Goal: Transaction & Acquisition: Purchase product/service

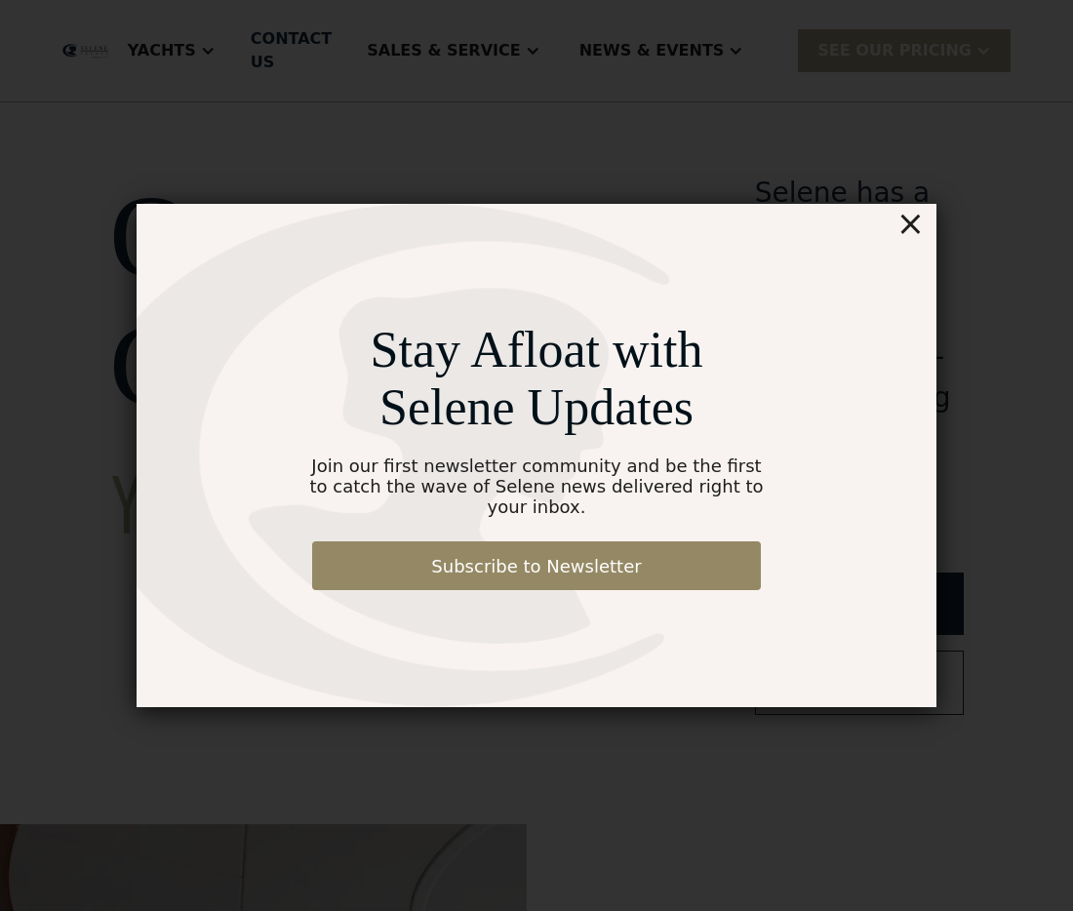
click at [913, 238] on div "×" at bounding box center [910, 223] width 28 height 39
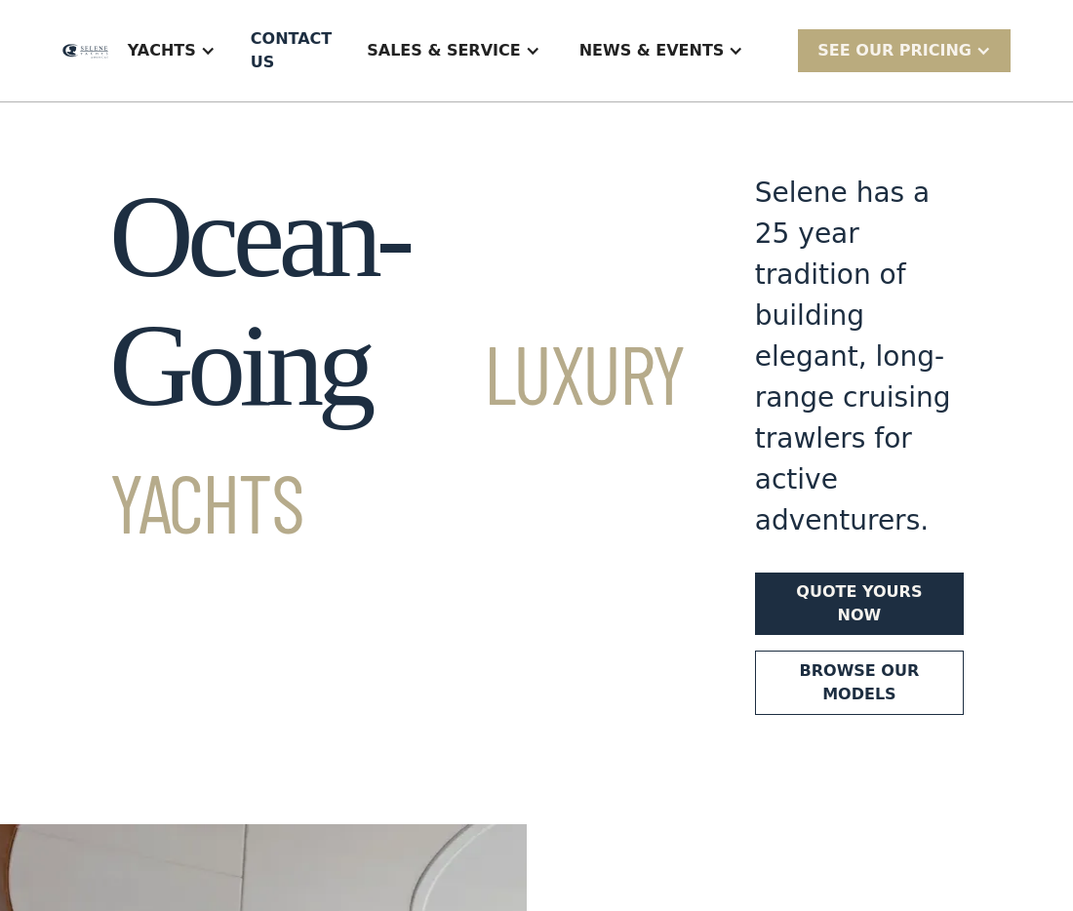
click at [943, 57] on div "SEE Our Pricing" at bounding box center [894, 50] width 154 height 23
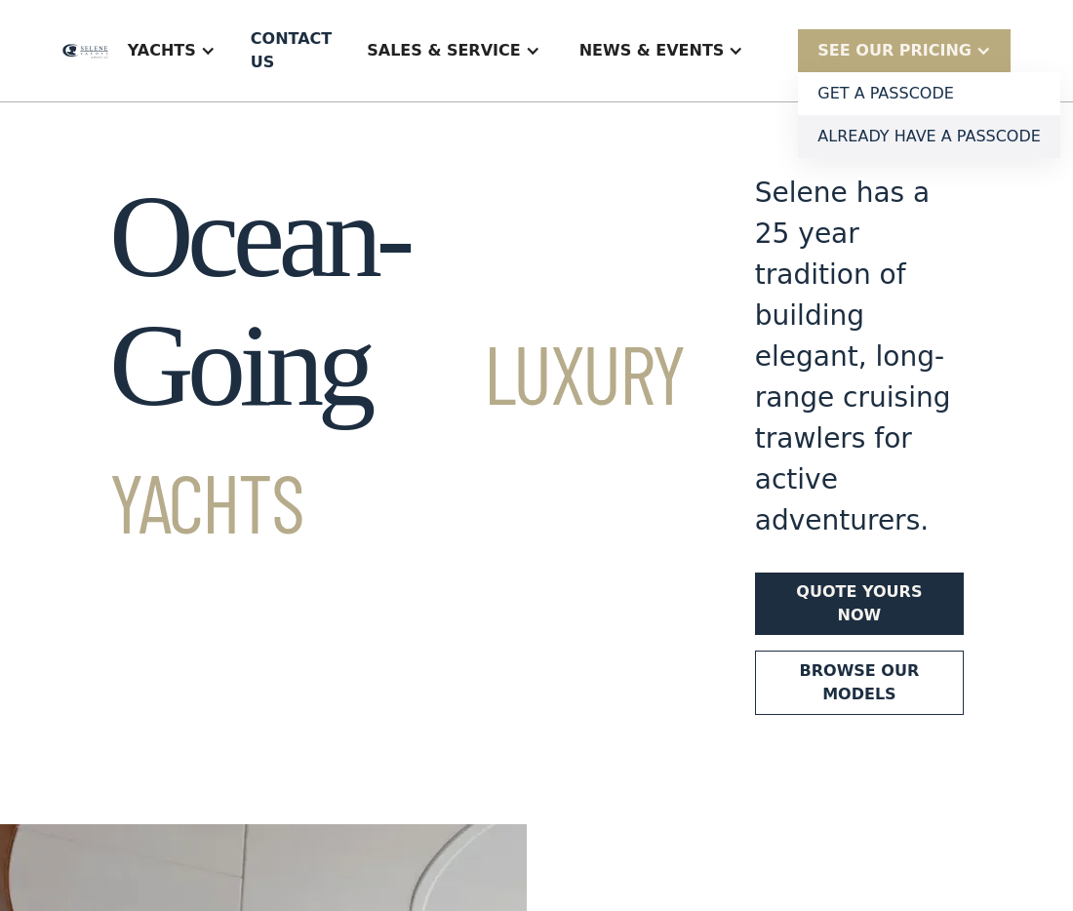
click at [949, 130] on link "Already have a passcode" at bounding box center [929, 136] width 262 height 43
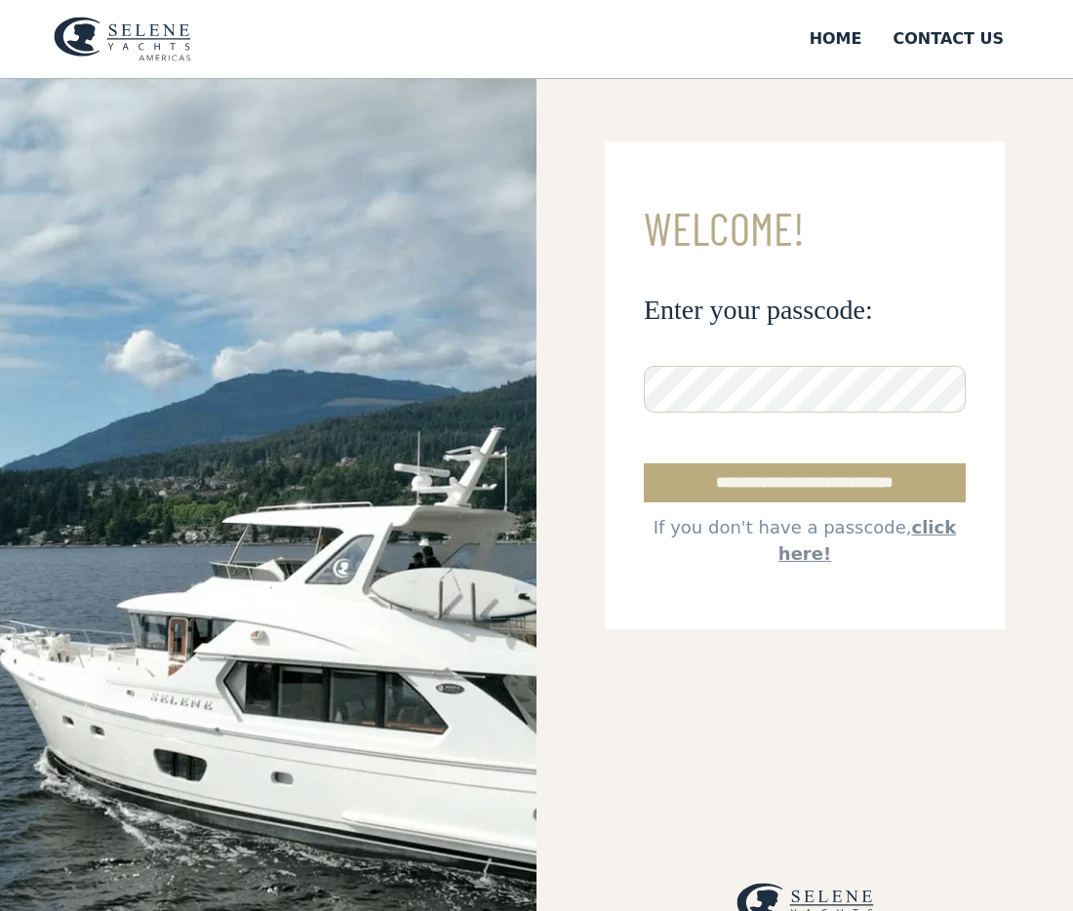
click at [820, 481] on input "**********" at bounding box center [805, 482] width 322 height 39
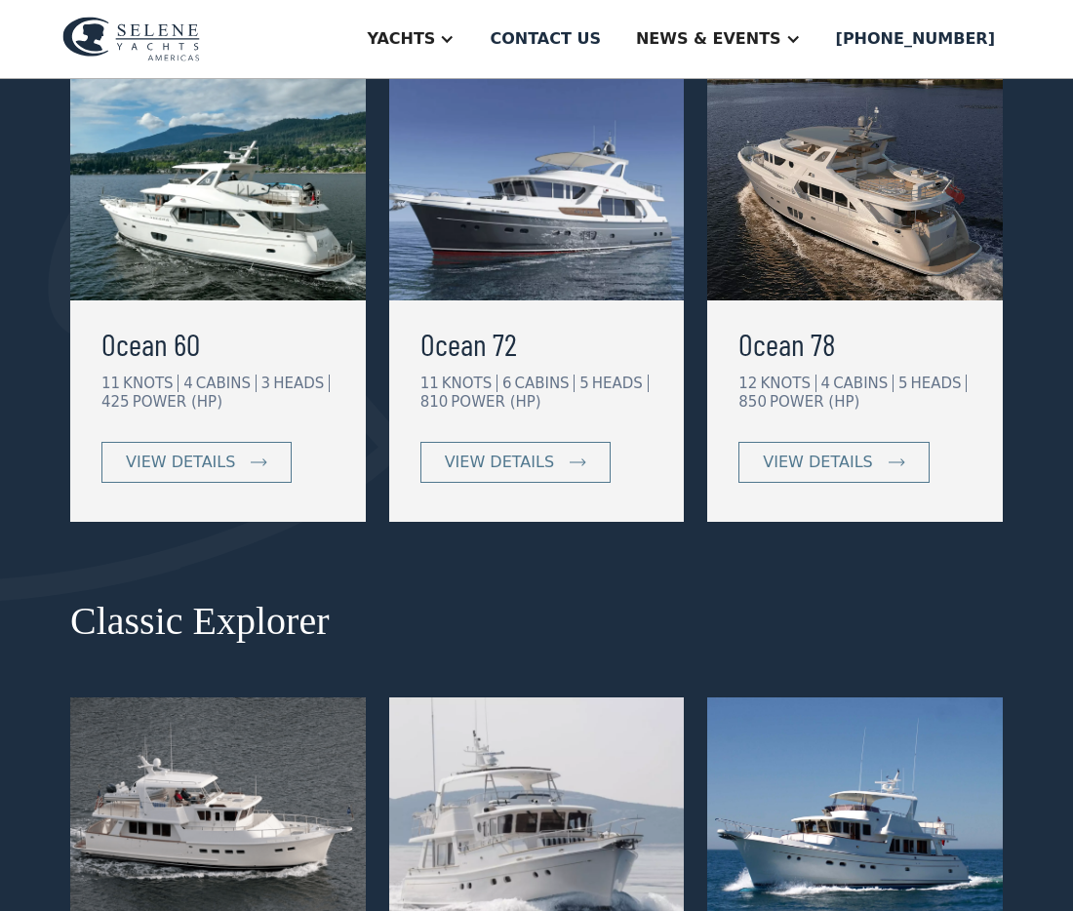
scroll to position [482, 0]
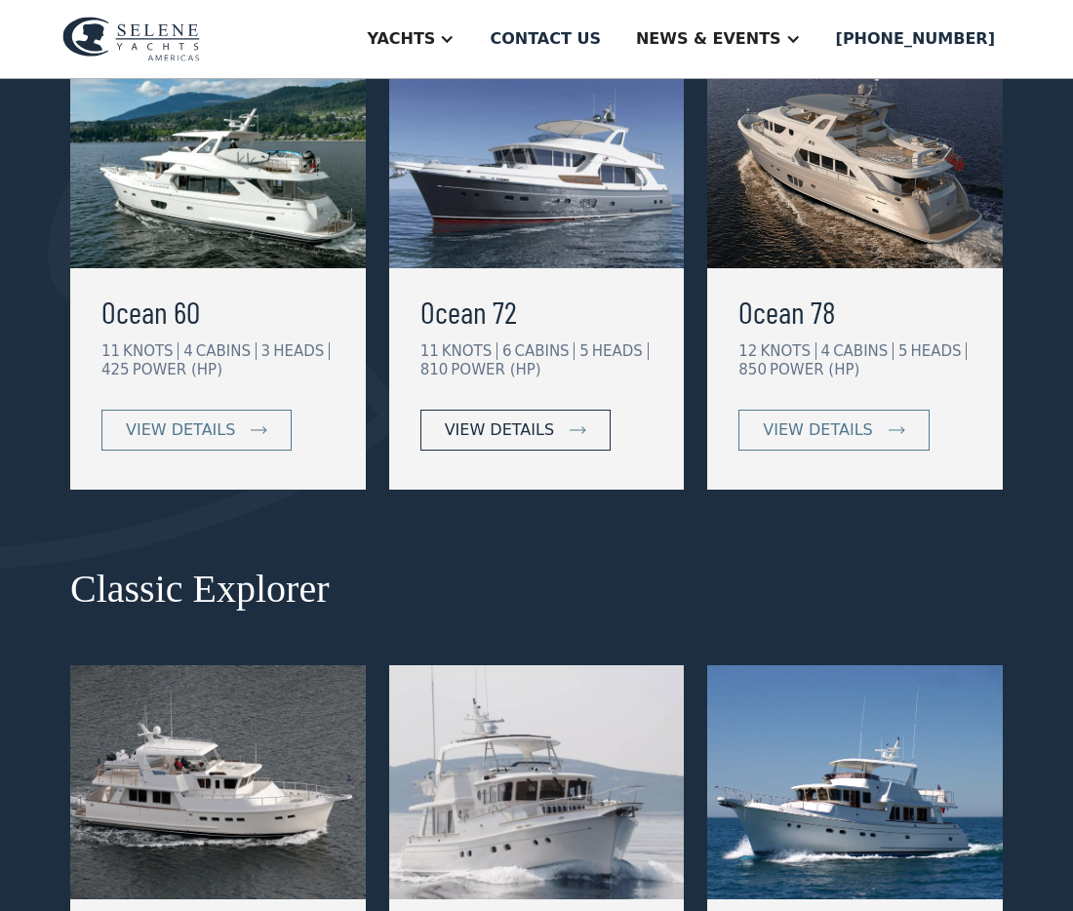
click at [570, 429] on img at bounding box center [578, 430] width 17 height 8
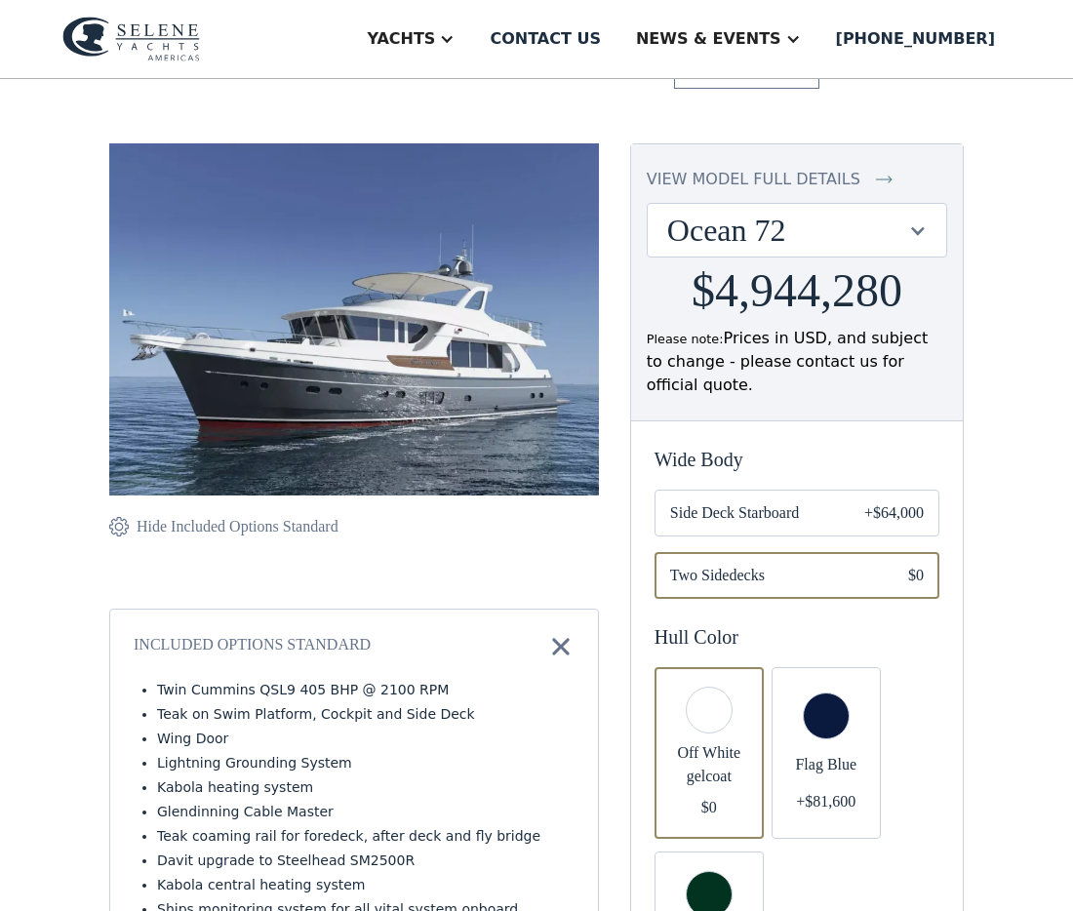
scroll to position [158, 0]
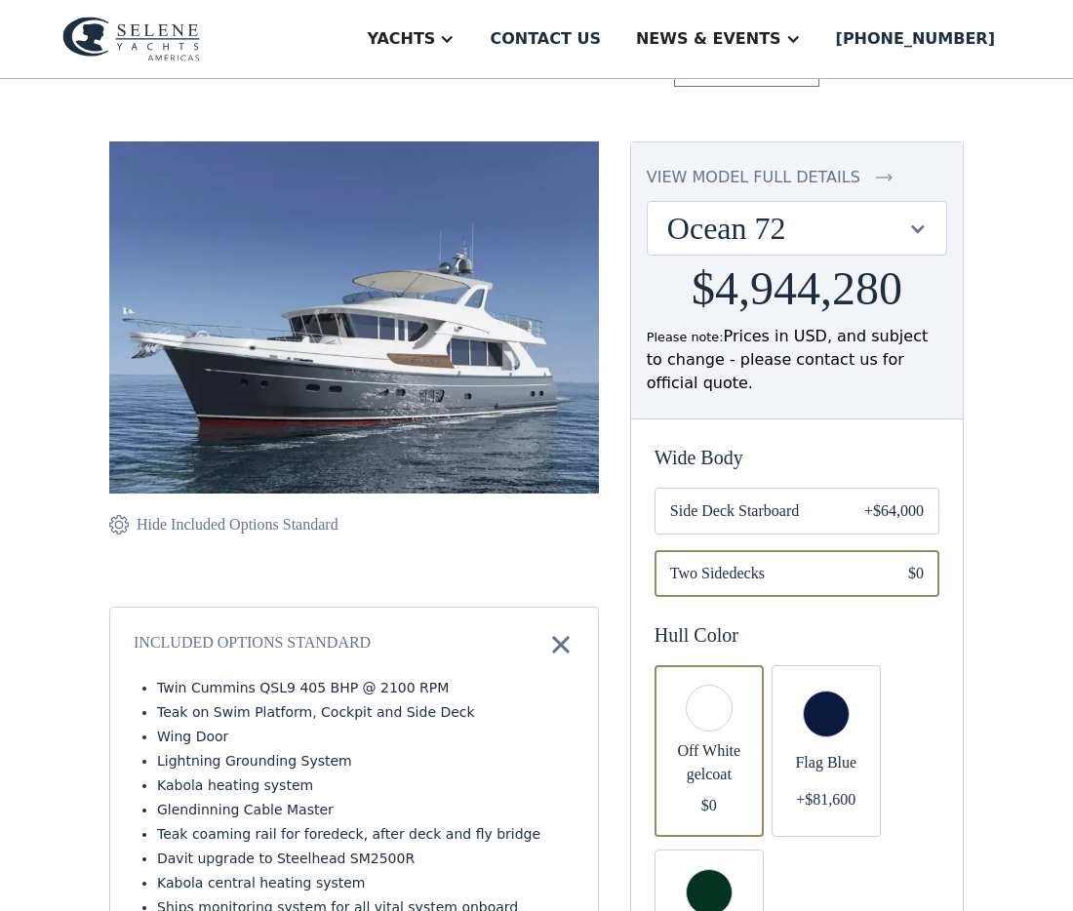
click at [889, 210] on div "Ocean 72" at bounding box center [787, 228] width 240 height 37
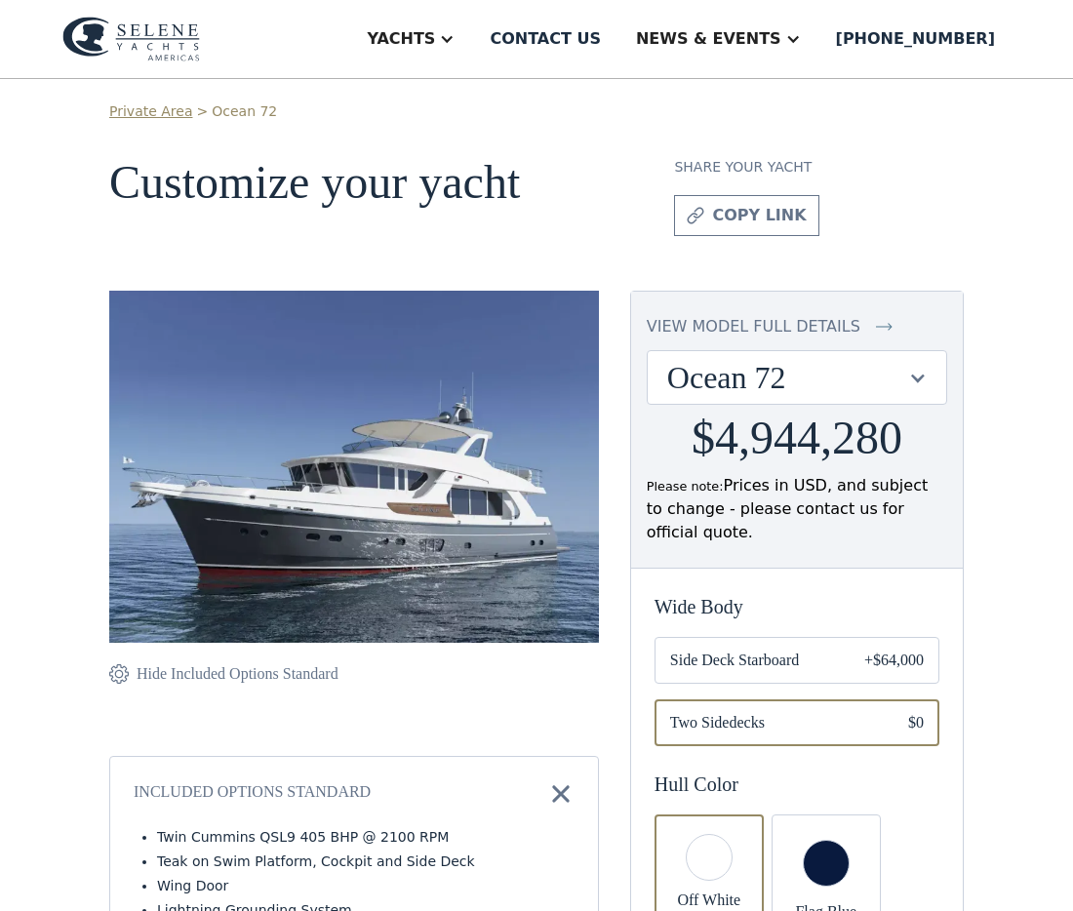
scroll to position [0, 0]
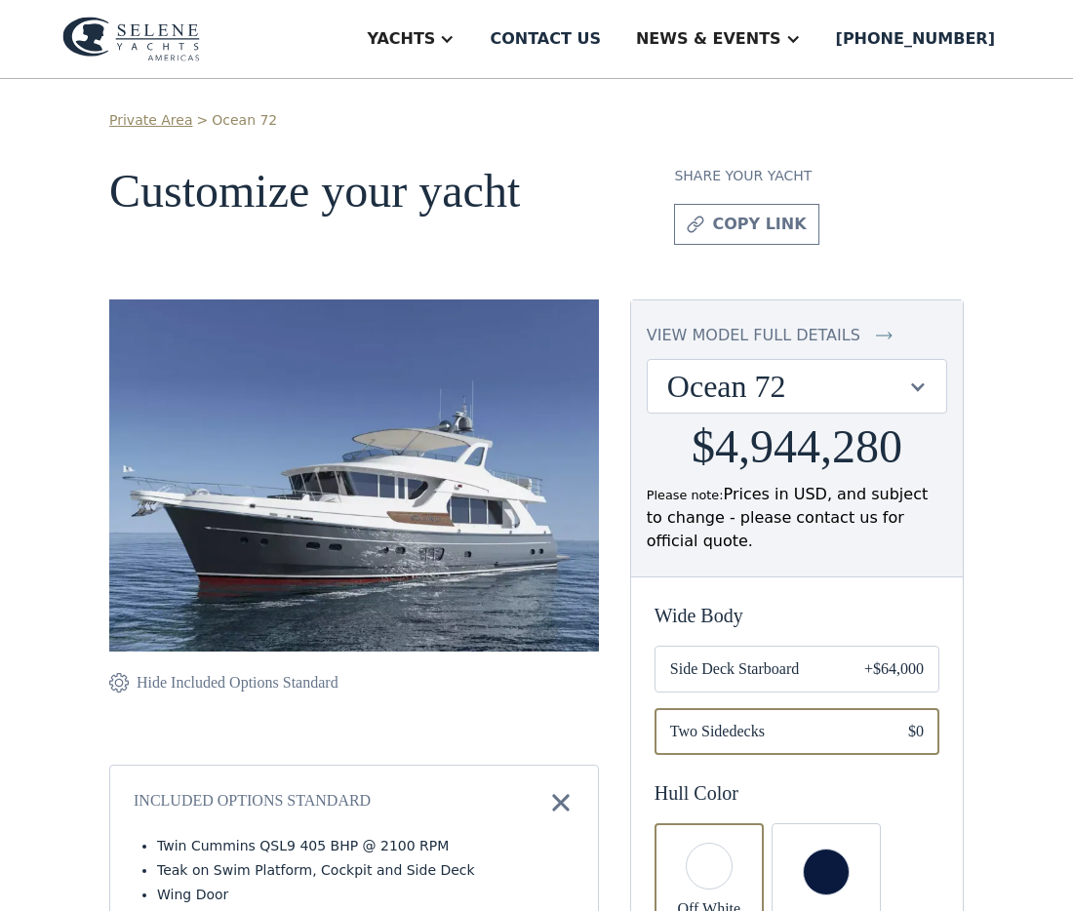
click at [838, 370] on div "Ocean 72" at bounding box center [787, 386] width 240 height 37
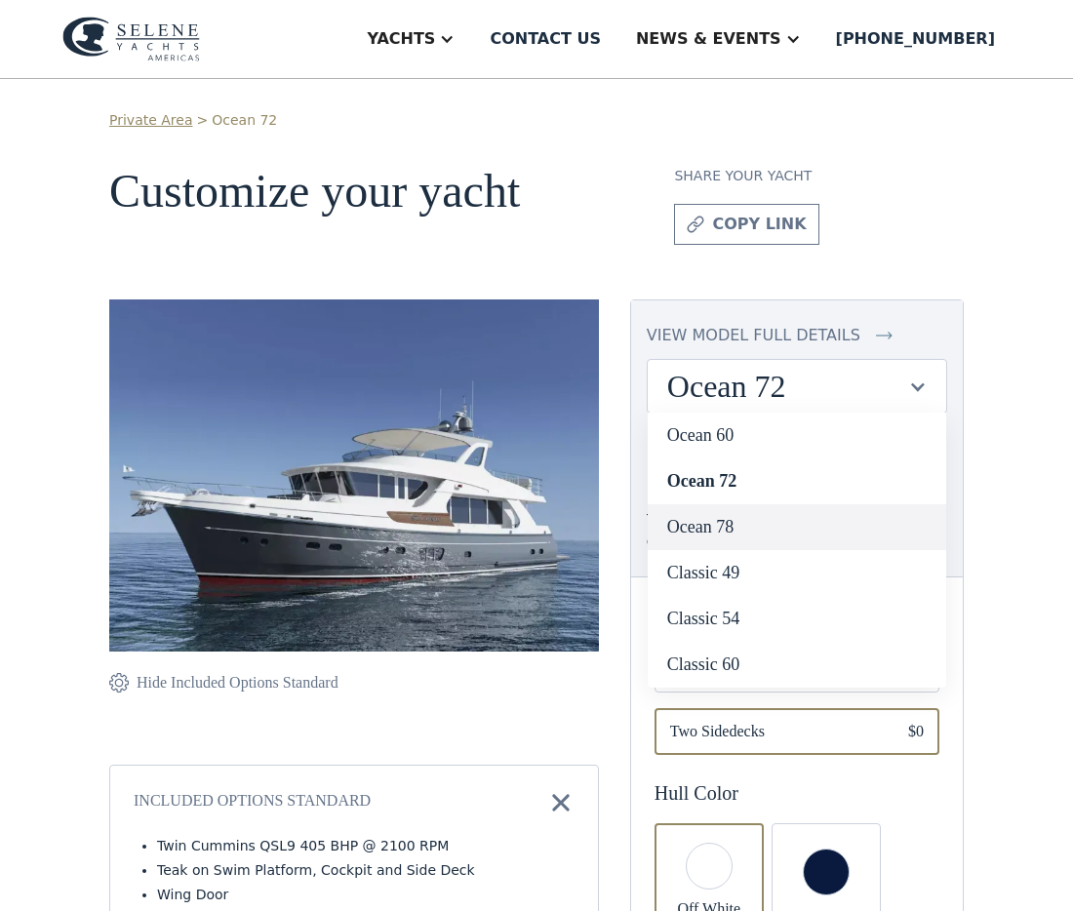
click at [827, 510] on link "Ocean 78" at bounding box center [797, 527] width 298 height 46
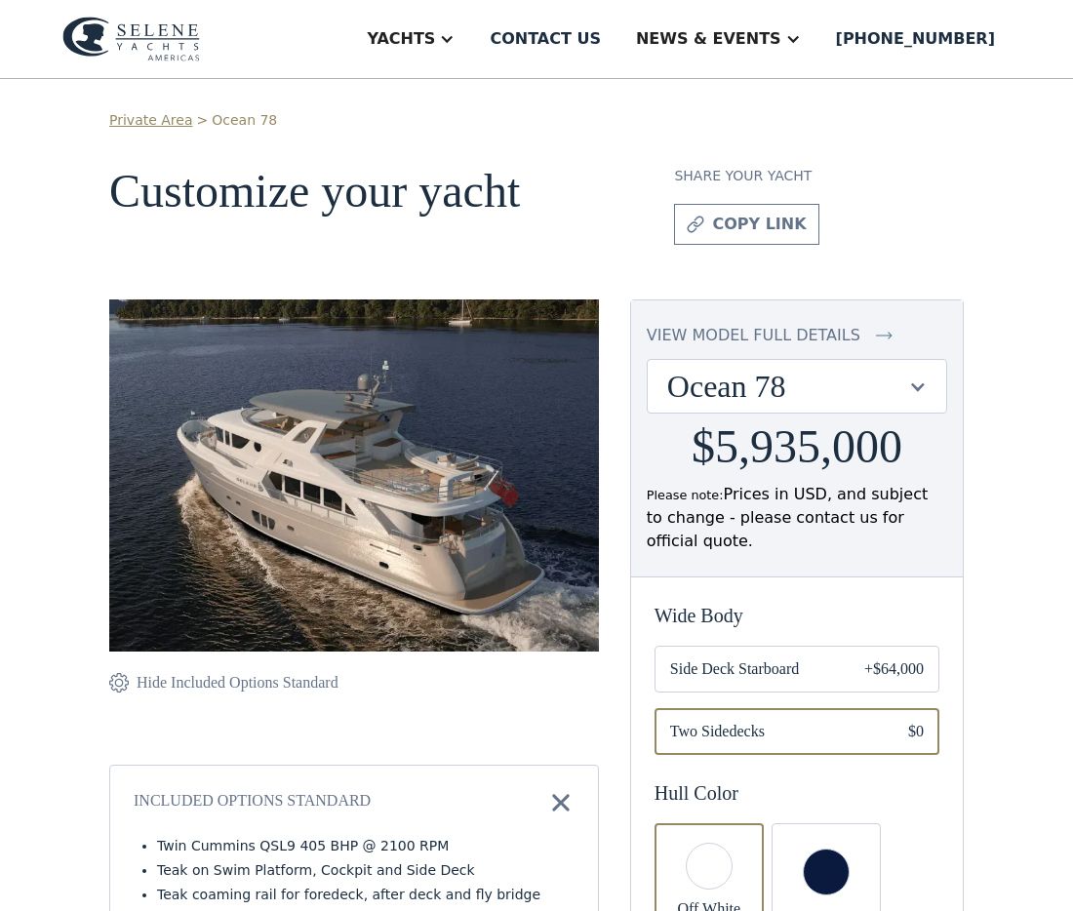
click at [916, 371] on div "Ocean 78" at bounding box center [797, 386] width 298 height 53
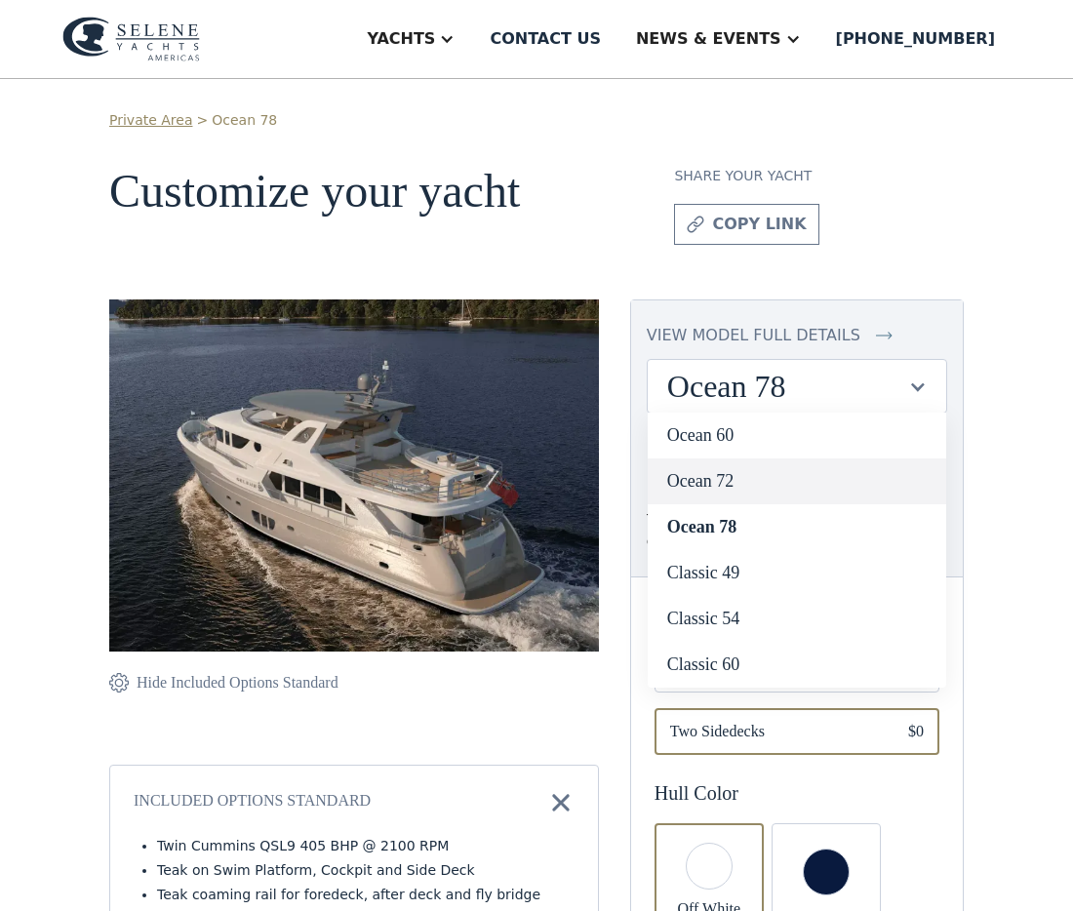
click at [825, 458] on link "Ocean 72" at bounding box center [797, 481] width 298 height 46
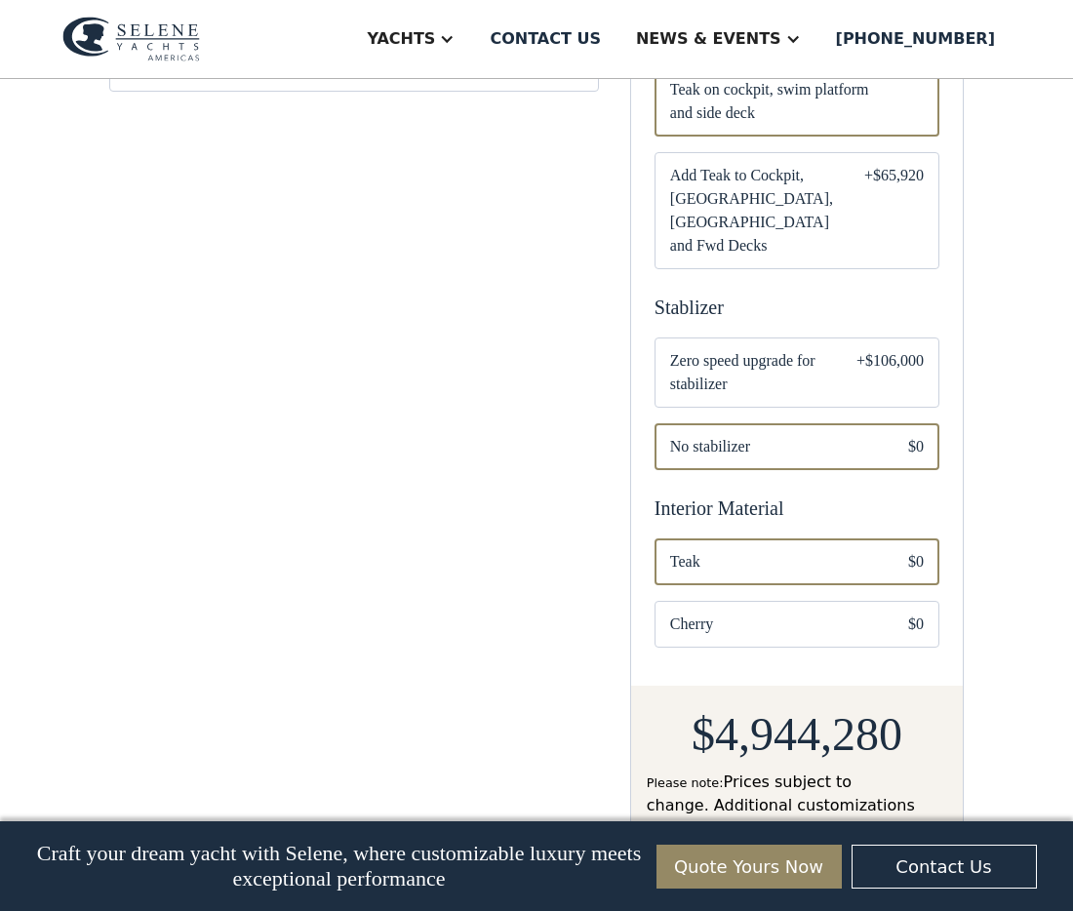
scroll to position [1239, 0]
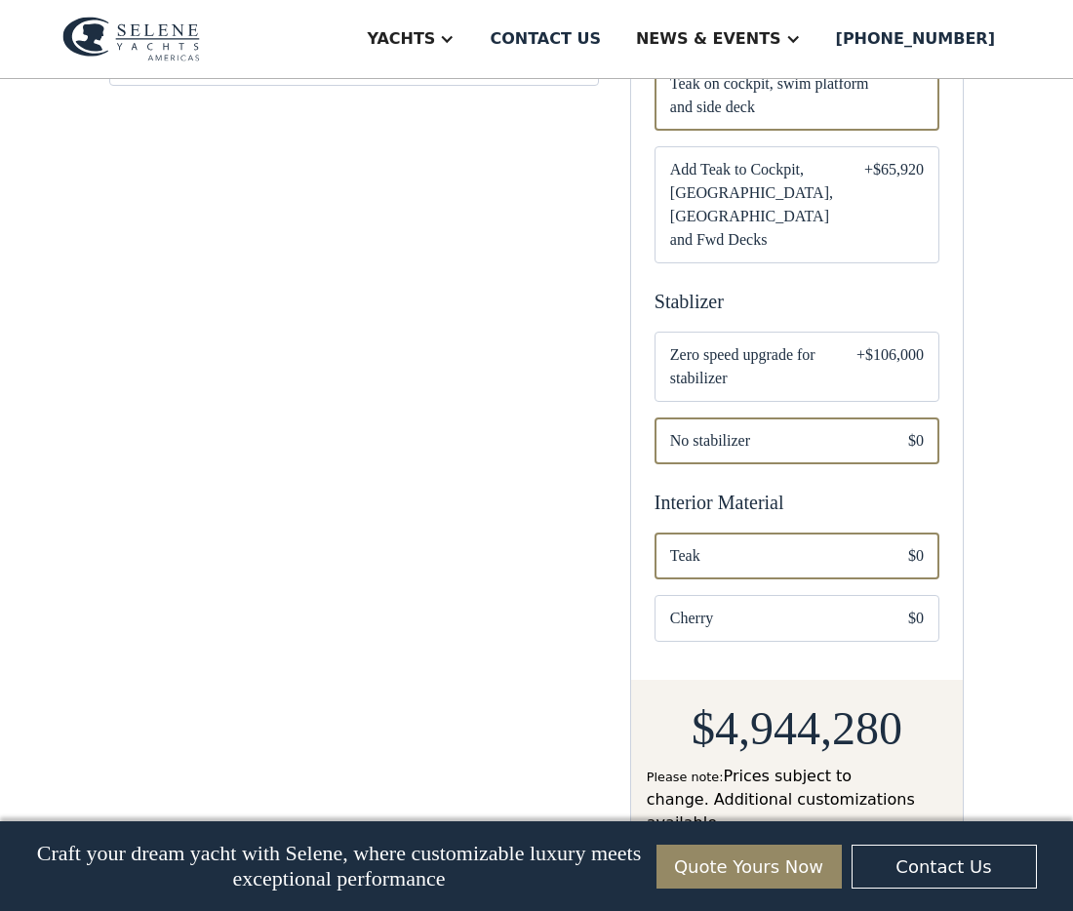
click at [903, 390] on div "+$106,000" at bounding box center [889, 366] width 67 height 47
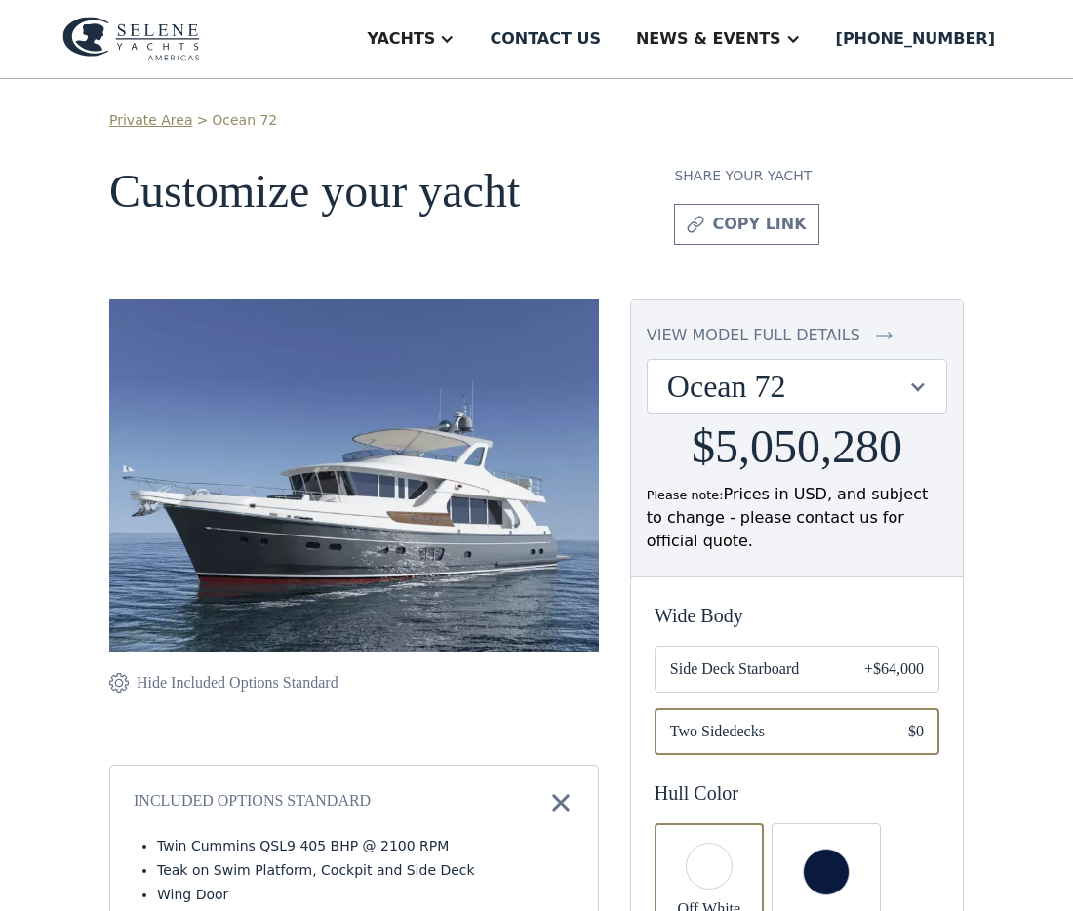
click at [864, 368] on div "Ocean 72" at bounding box center [787, 386] width 240 height 37
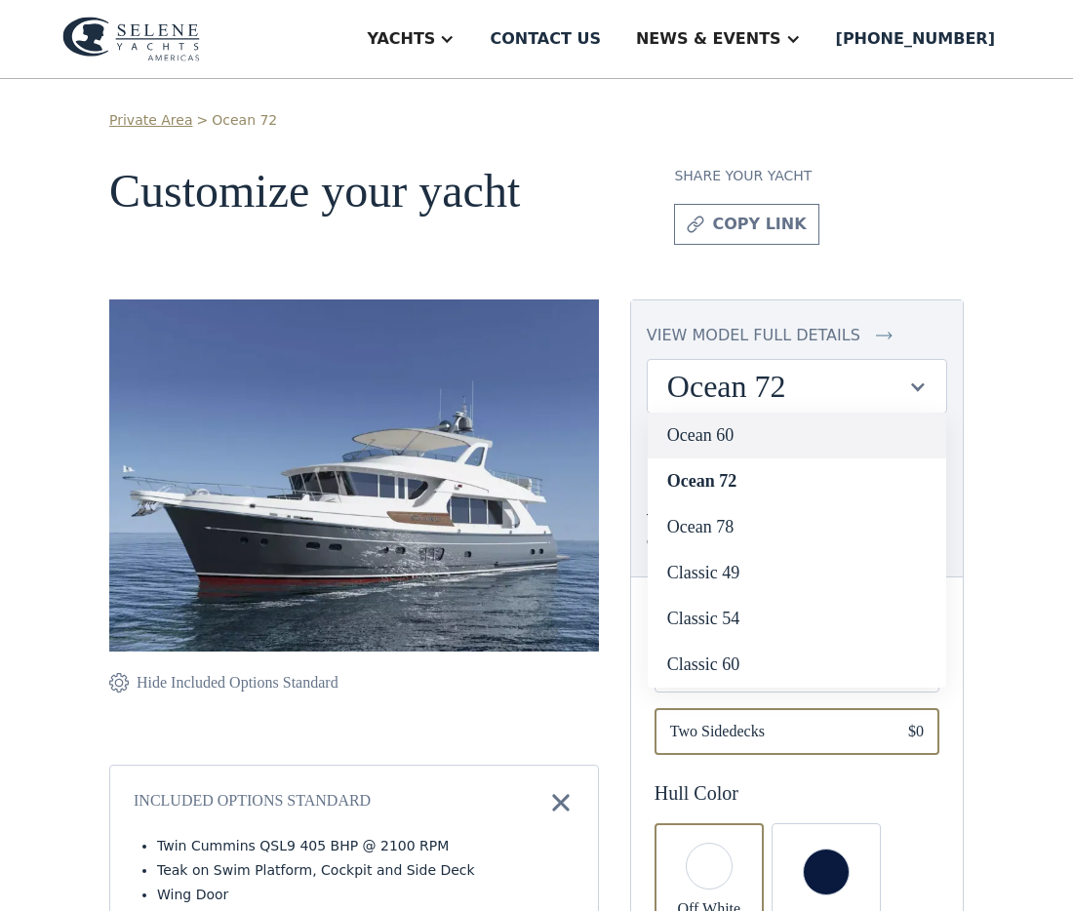
click at [847, 413] on link "Ocean 60" at bounding box center [797, 436] width 298 height 46
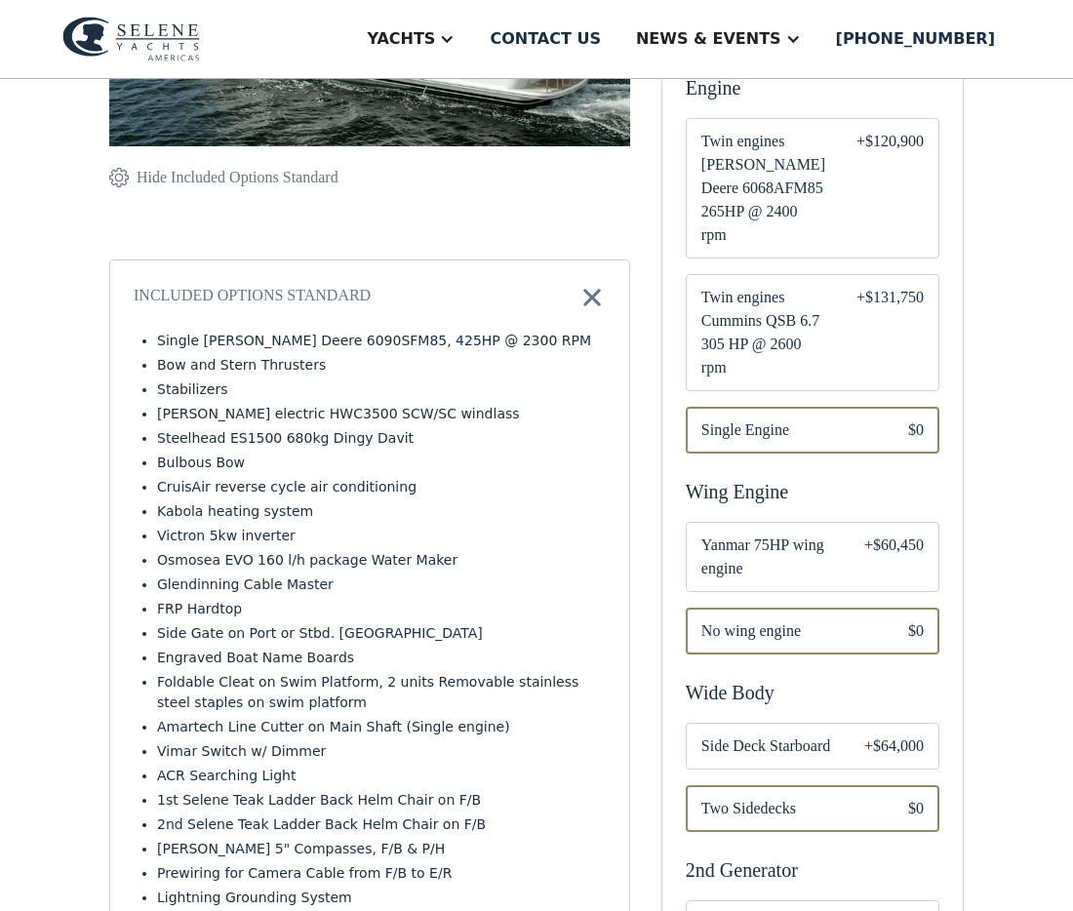
scroll to position [528, 0]
click at [897, 534] on div "+$60,450" at bounding box center [893, 557] width 59 height 47
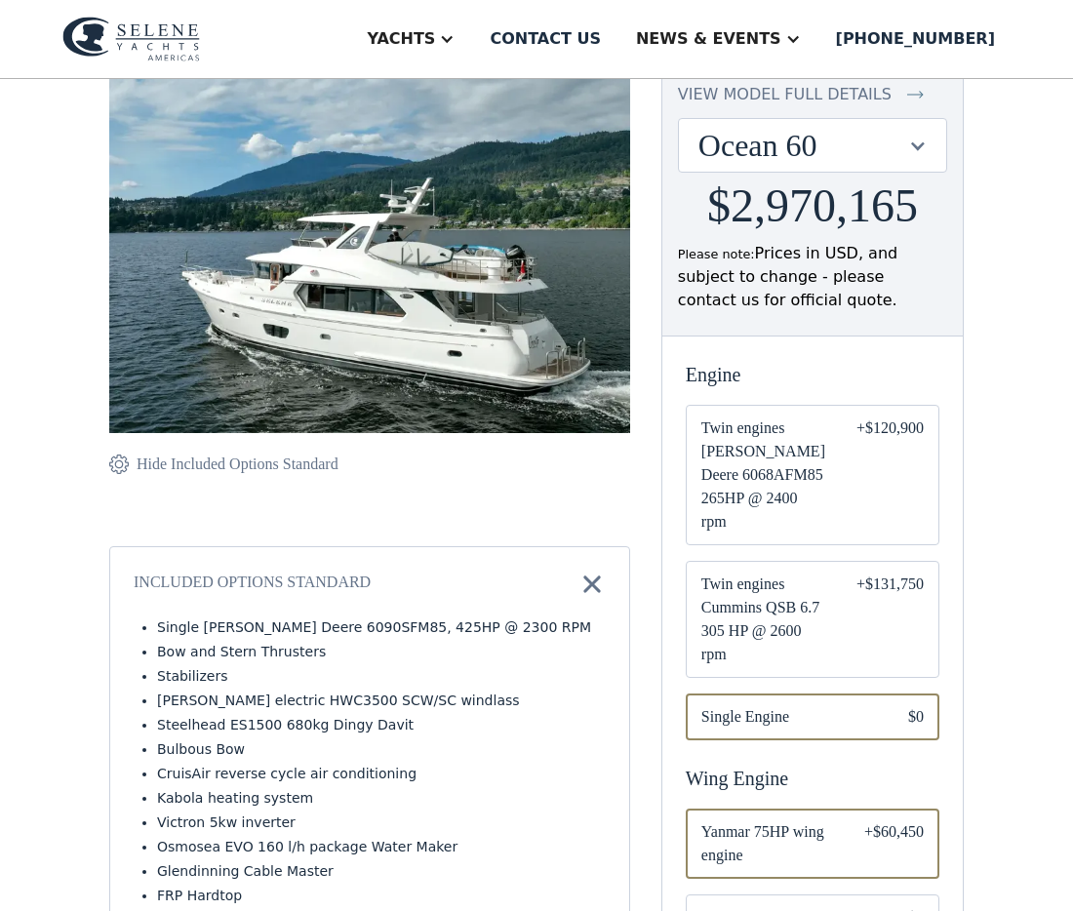
scroll to position [297, 0]
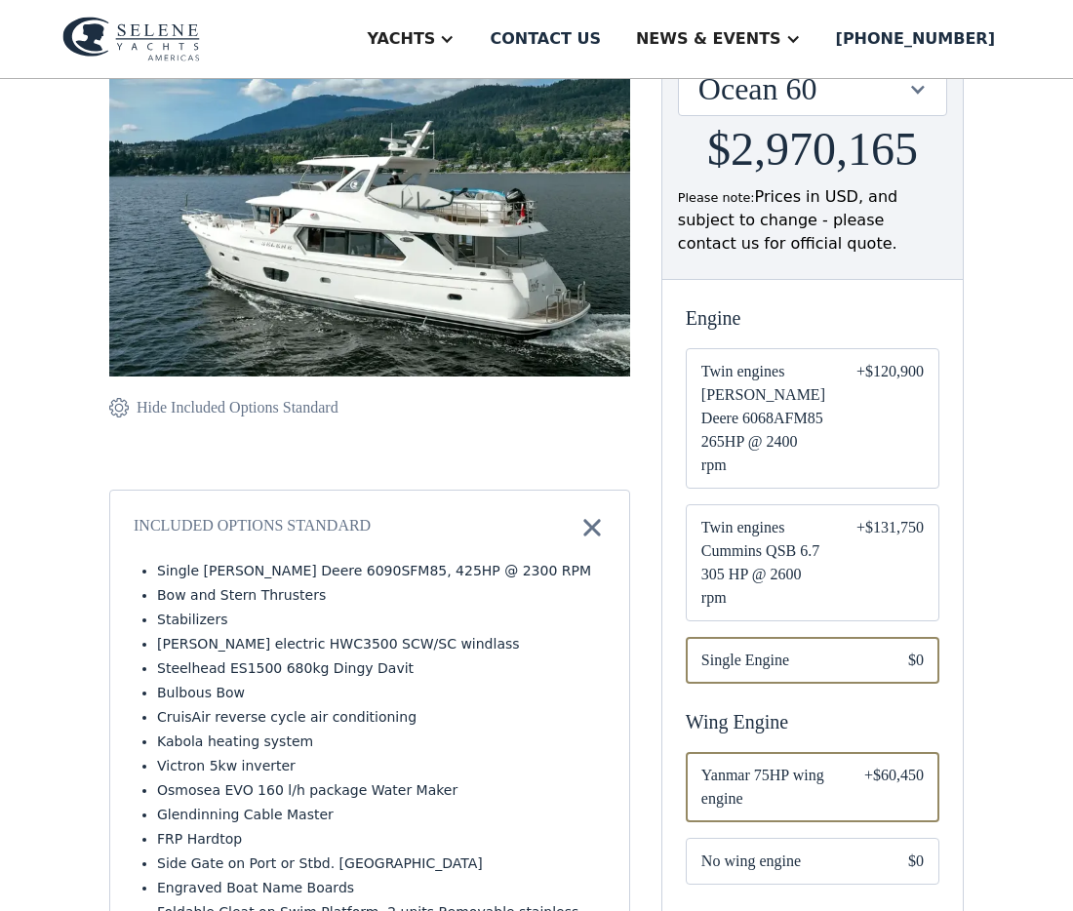
click at [828, 850] on span "No wing engine" at bounding box center [789, 861] width 176 height 23
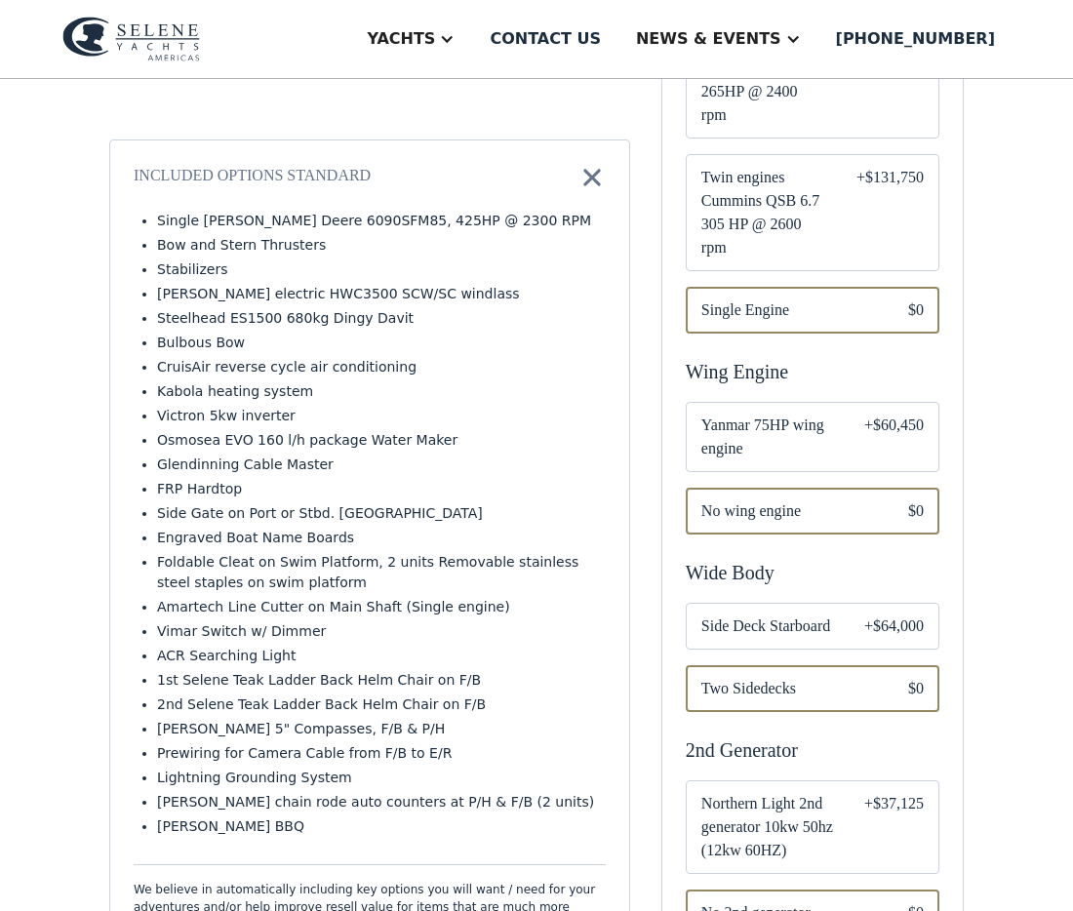
scroll to position [648, 0]
click at [853, 614] on div "Email Form" at bounding box center [813, 626] width 254 height 47
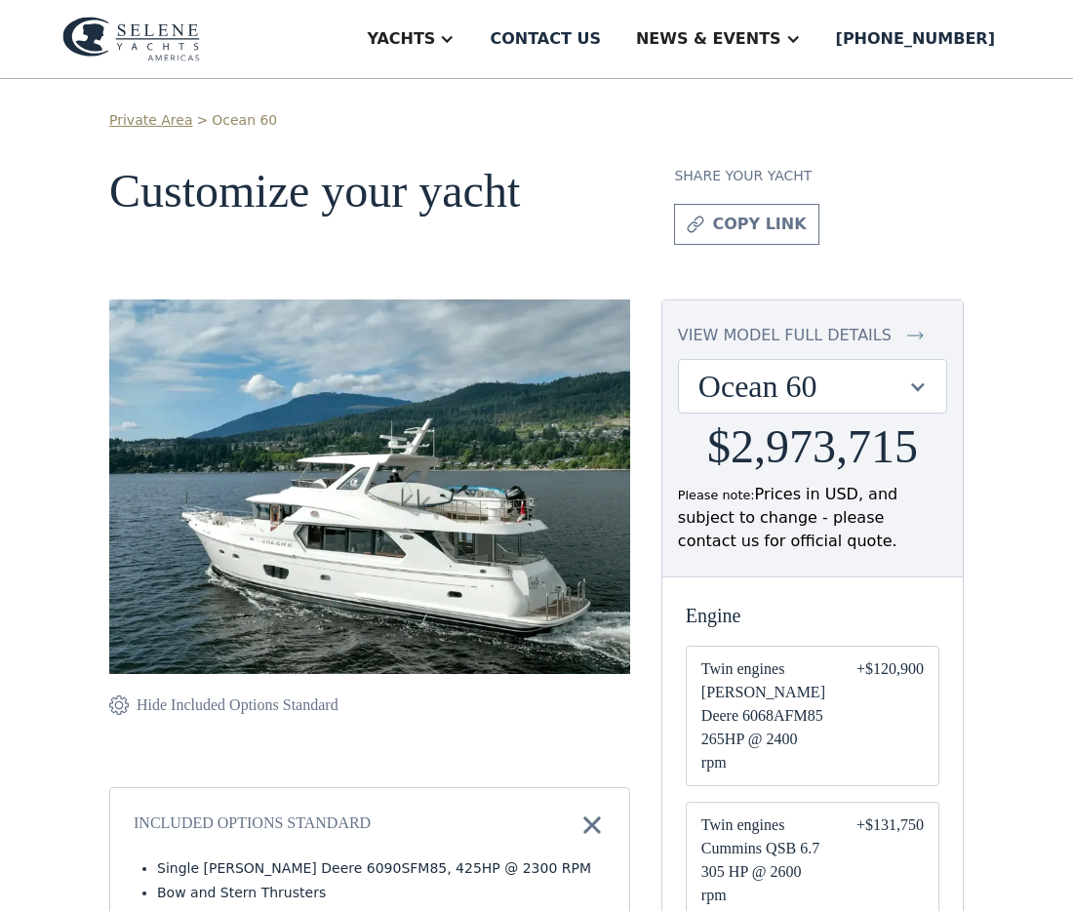
click at [920, 377] on div at bounding box center [917, 386] width 19 height 19
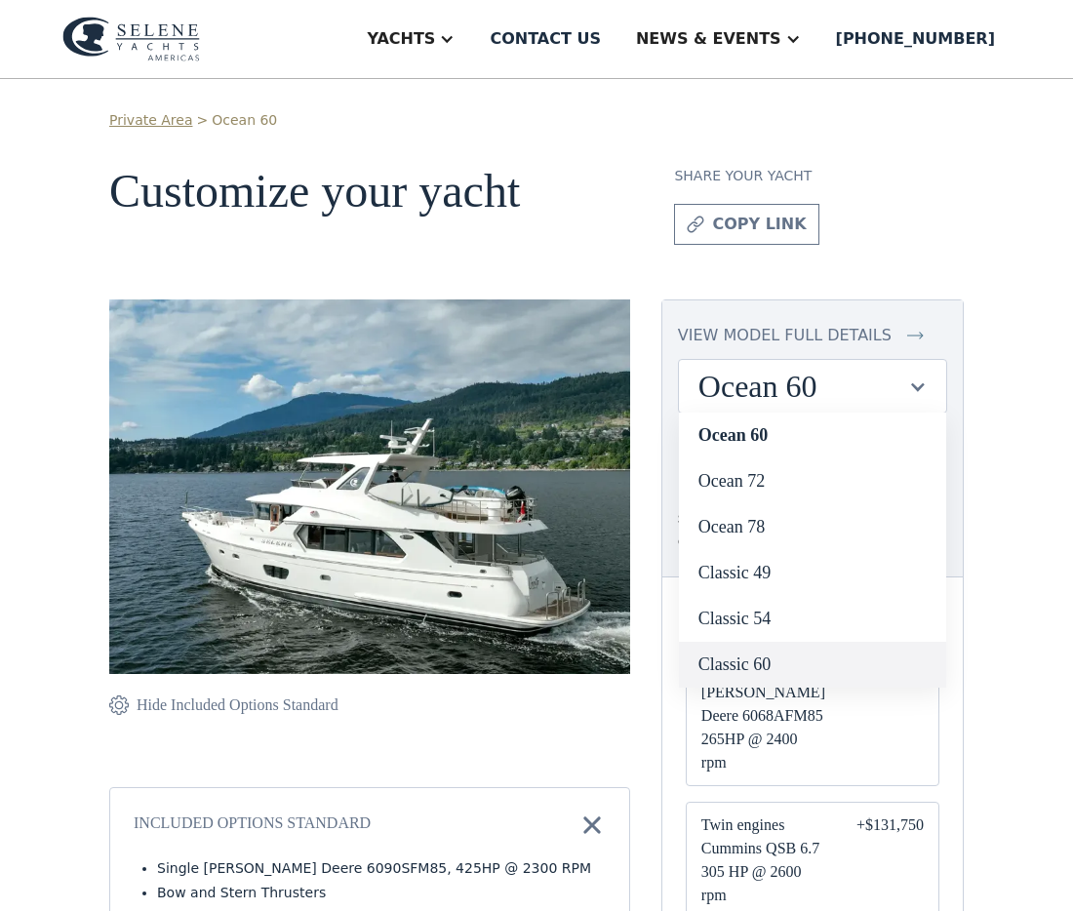
click at [798, 642] on link "Classic 60" at bounding box center [812, 665] width 267 height 46
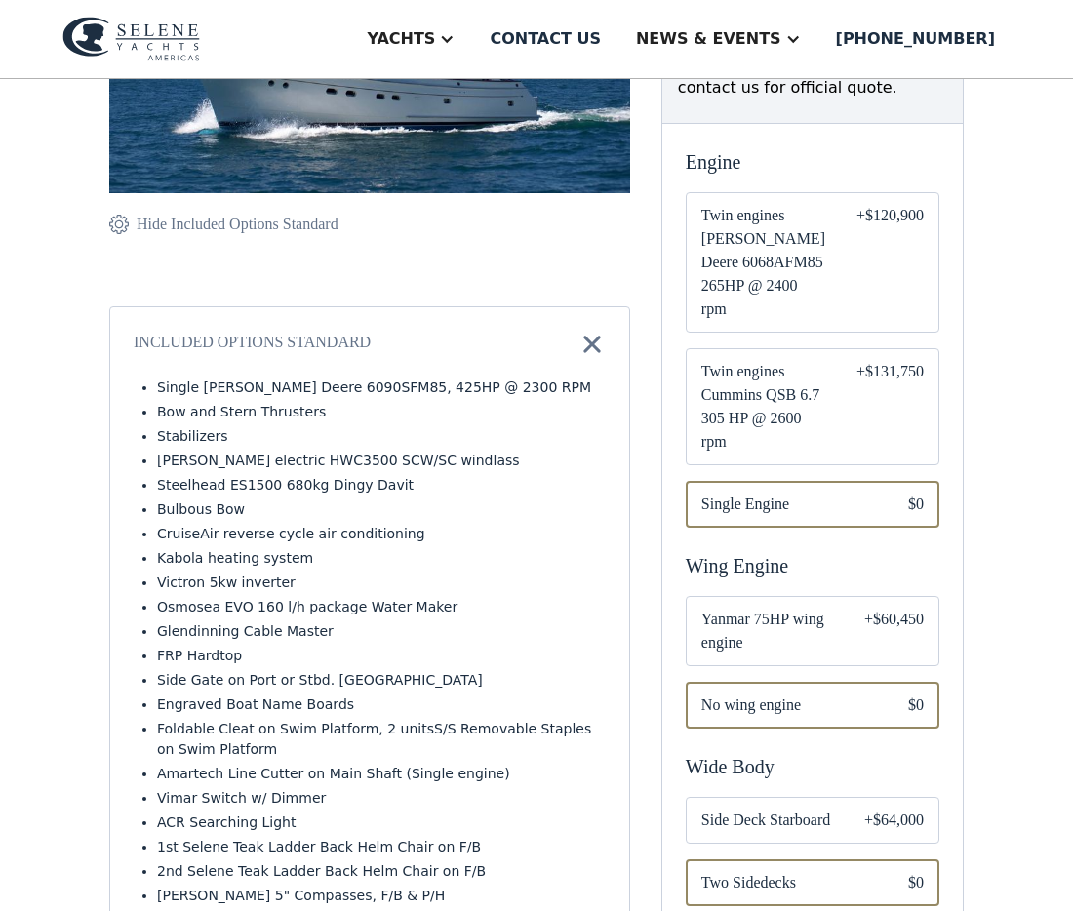
scroll to position [582, 0]
